Goal: Transaction & Acquisition: Purchase product/service

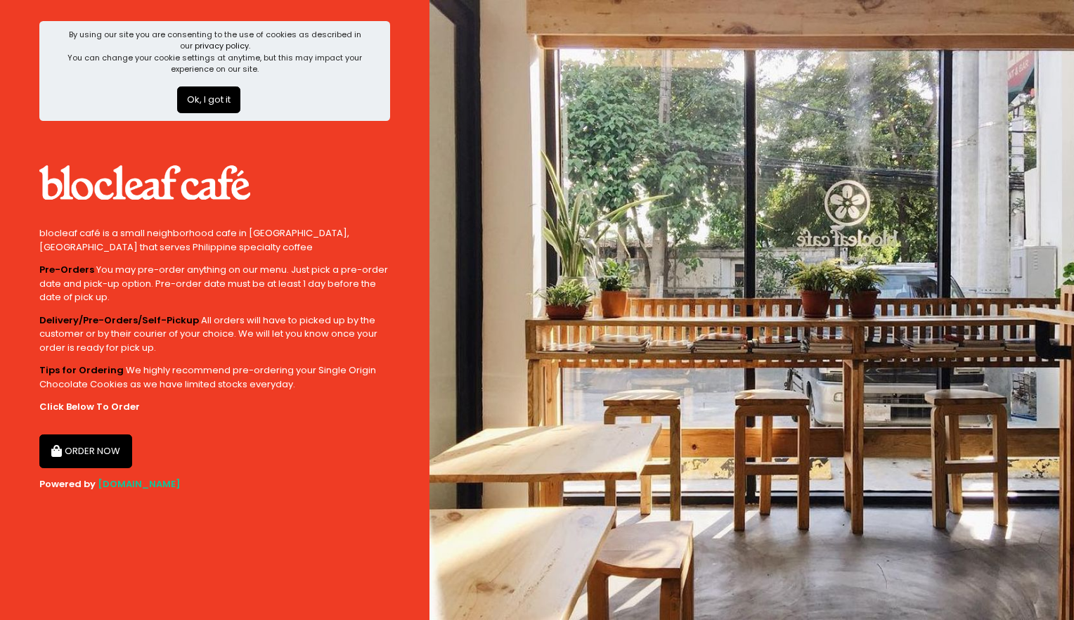
click at [208, 89] on button "Ok, I got it" at bounding box center [208, 99] width 63 height 27
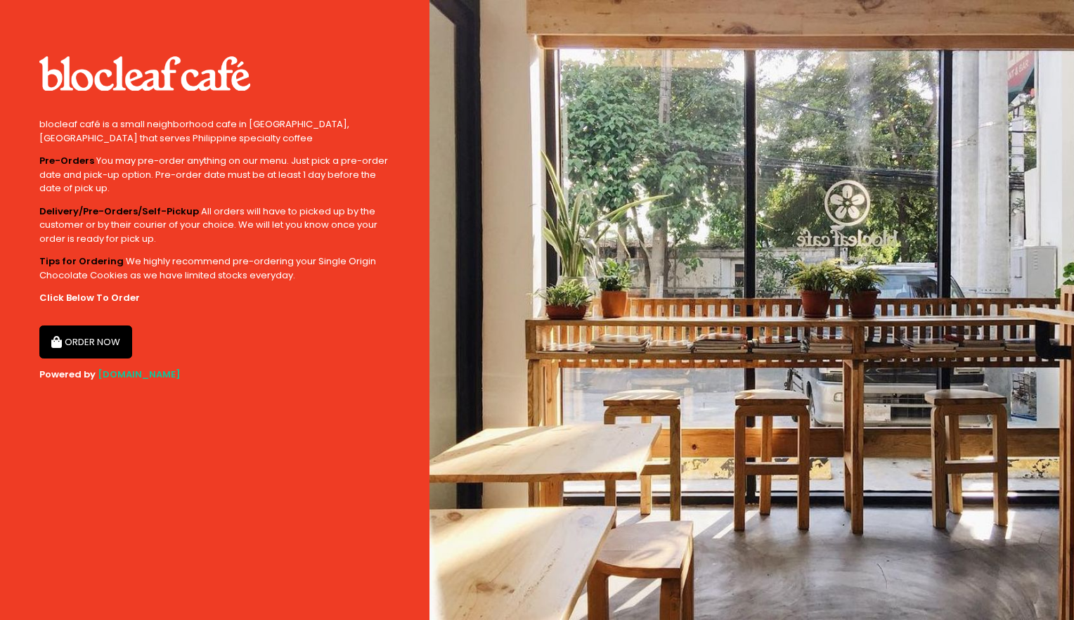
click at [113, 338] on button "ORDER NOW" at bounding box center [85, 342] width 93 height 34
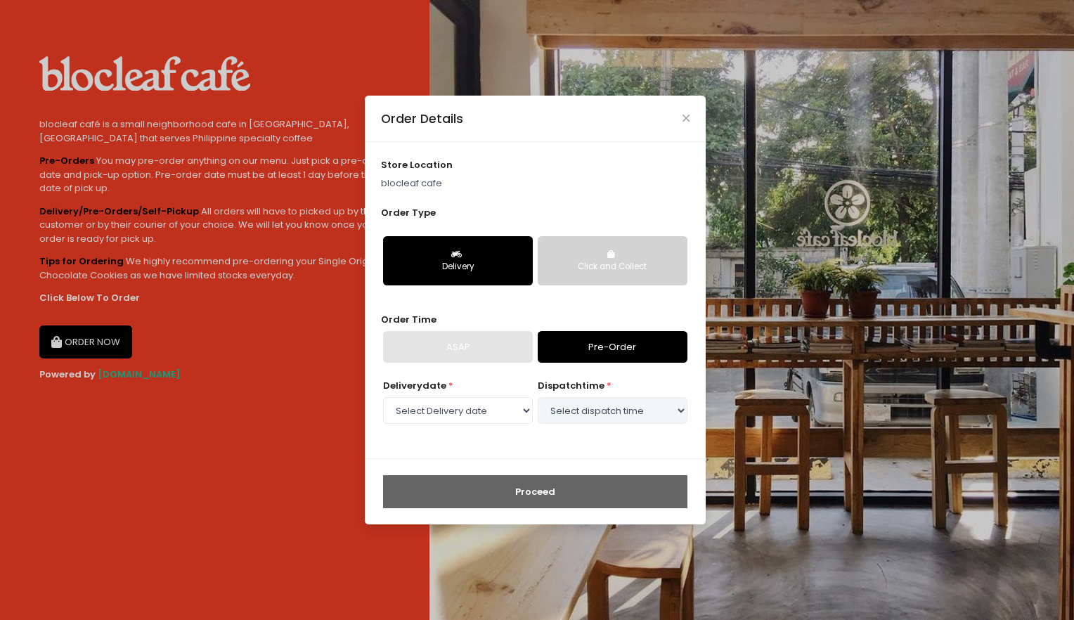
select select "[DATE]"
click at [569, 261] on div "Click and Collect" at bounding box center [613, 267] width 130 height 13
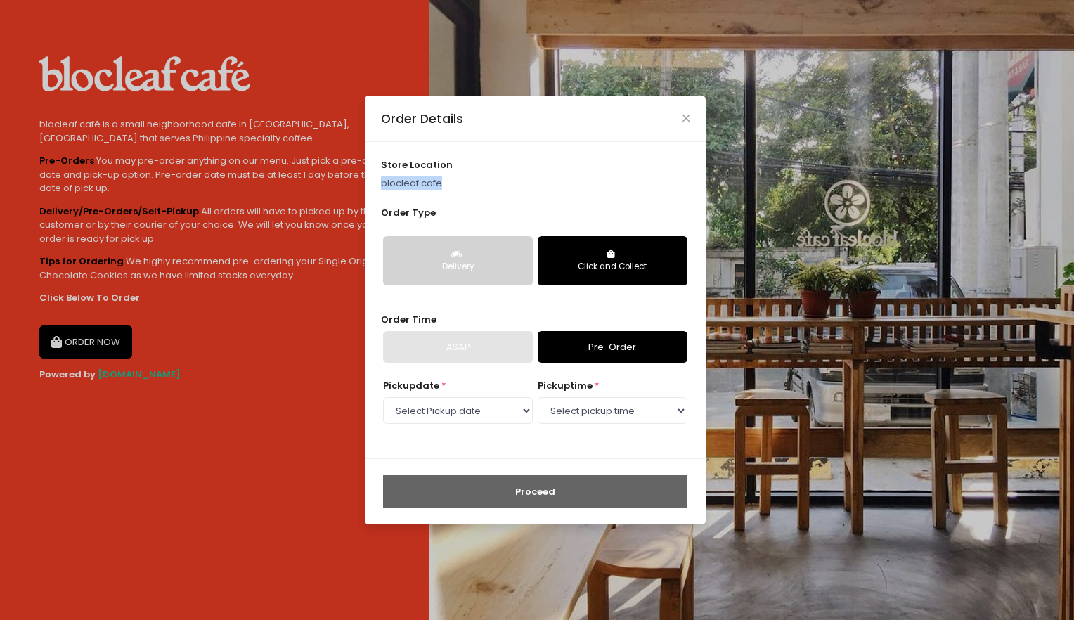
drag, startPoint x: 381, startPoint y: 181, endPoint x: 439, endPoint y: 183, distance: 57.7
click at [439, 183] on div "store location blocleaf cafe Order Type Delivery Click and Collect Order Time A…" at bounding box center [535, 300] width 341 height 316
click at [517, 257] on button "Delivery" at bounding box center [458, 260] width 150 height 49
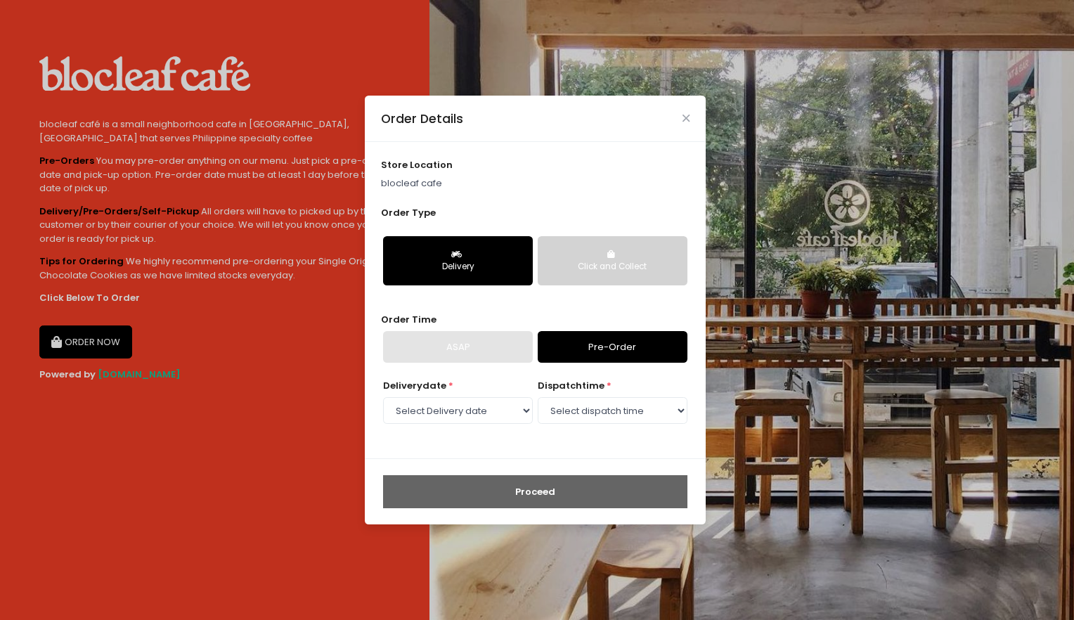
click at [510, 331] on div "ASAP" at bounding box center [458, 347] width 150 height 32
click at [517, 341] on div "ASAP" at bounding box center [458, 347] width 150 height 32
click at [597, 356] on link "Pre-Order" at bounding box center [613, 347] width 150 height 32
click at [568, 406] on select "Select dispatch time 09:30 AM - 10:00 AM 10:00 AM - 10:30 AM 10:30 AM - 11:00 A…" at bounding box center [613, 410] width 150 height 27
select select "10:30"
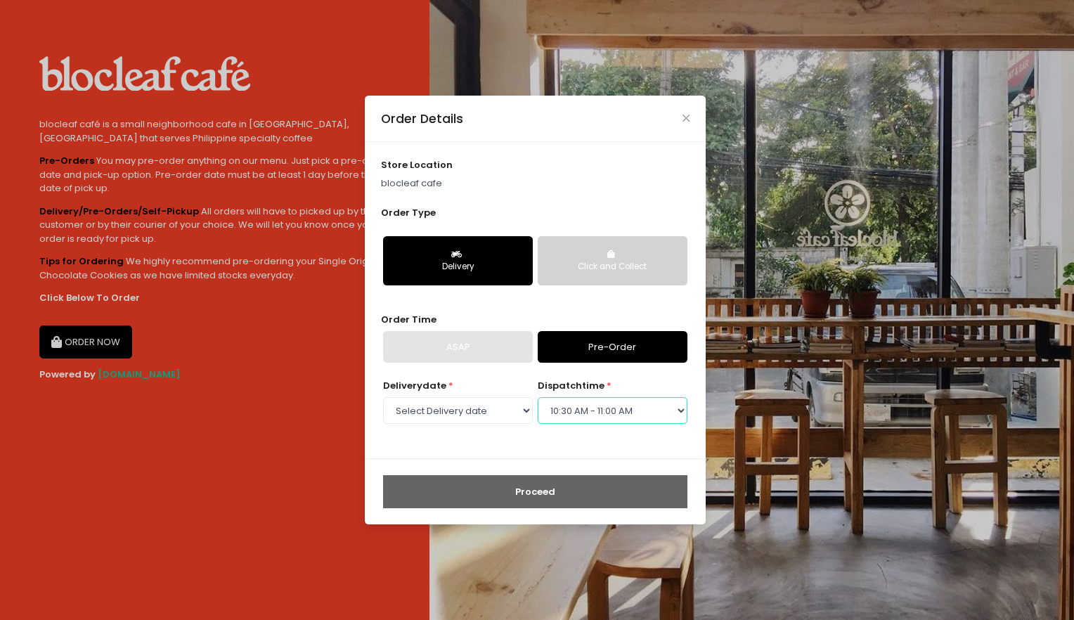
click at [538, 397] on select "Select dispatch time 09:30 AM - 10:00 AM 10:00 AM - 10:30 AM 10:30 AM - 11:00 A…" at bounding box center [613, 410] width 150 height 27
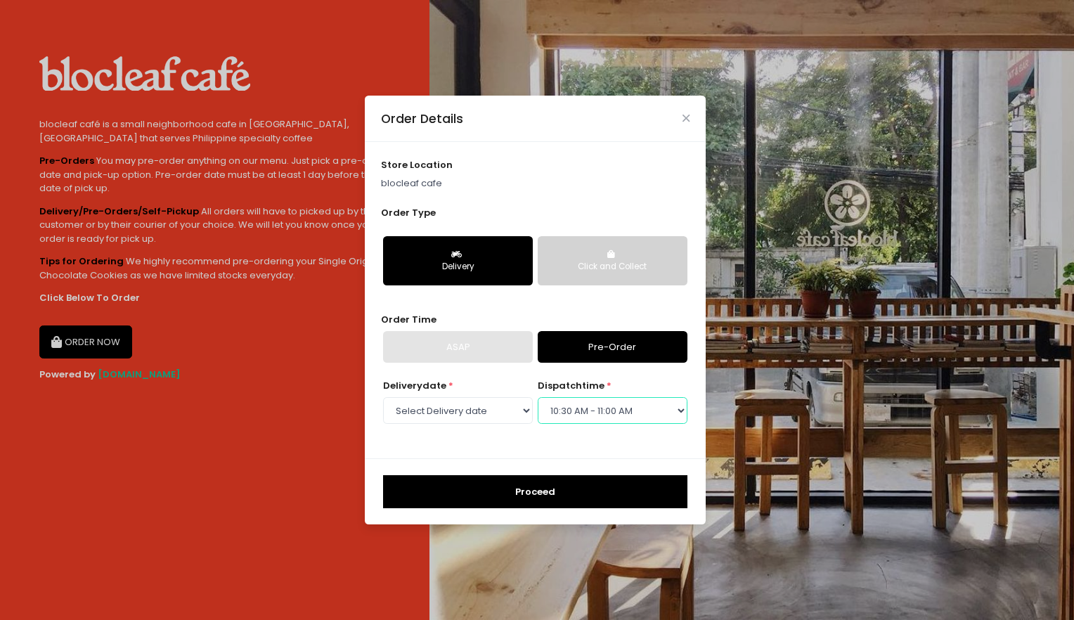
click at [604, 406] on select "Select dispatch time 09:30 AM - 10:00 AM 10:00 AM - 10:30 AM 10:30 AM - 11:00 A…" at bounding box center [613, 410] width 150 height 27
click at [595, 488] on button "Proceed" at bounding box center [535, 492] width 304 height 34
